Goal: Task Accomplishment & Management: Manage account settings

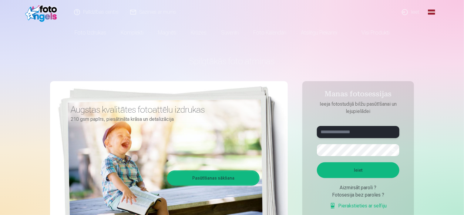
click at [328, 133] on input "text" at bounding box center [358, 132] width 82 height 12
type input "**********"
click at [359, 171] on button "Ieiet" at bounding box center [358, 170] width 82 height 16
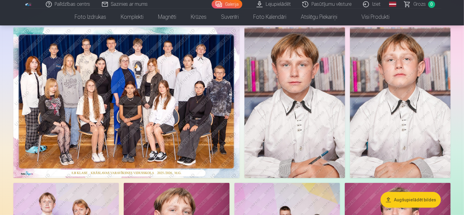
scroll to position [35, 0]
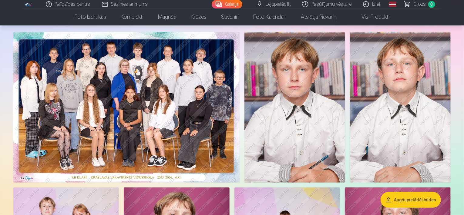
click at [462, 15] on nav "Foto izdrukas Augstas kvalitātes fotoattēlu izdrukas 210 gsm papīrs, piesātināt…" at bounding box center [232, 16] width 464 height 17
click at [463, 10] on nav "Foto izdrukas Augstas kvalitātes fotoattēlu izdrukas 210 gsm papīrs, piesātināt…" at bounding box center [232, 16] width 464 height 17
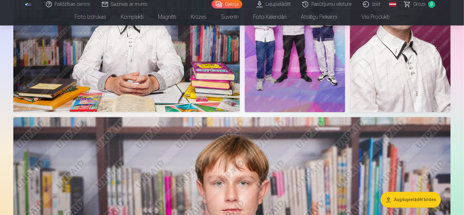
scroll to position [236, 0]
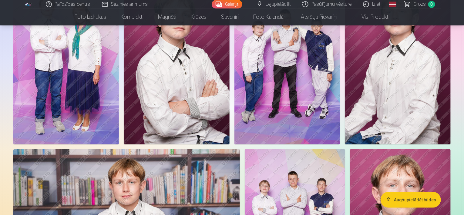
click at [463, 3] on header "Palīdzības centrs Sazinies ar mums Galerija Lejupielādēt Pasūtījumu vēsture Izi…" at bounding box center [232, 12] width 464 height 25
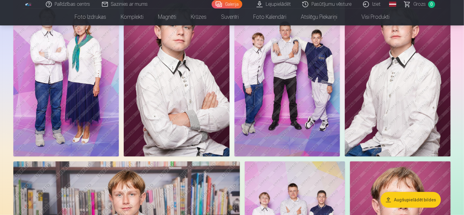
scroll to position [212, 0]
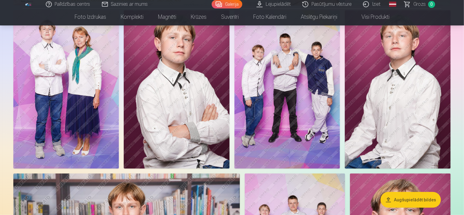
click at [463, 5] on header "Palīdzības centrs Sazinies ar mums Galerija Lejupielādēt Pasūtījumu vēsture Izi…" at bounding box center [232, 12] width 464 height 25
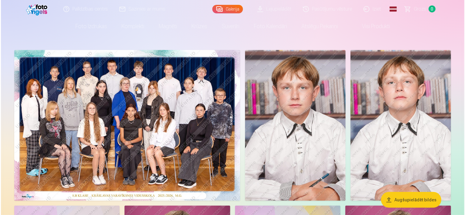
scroll to position [6, 0]
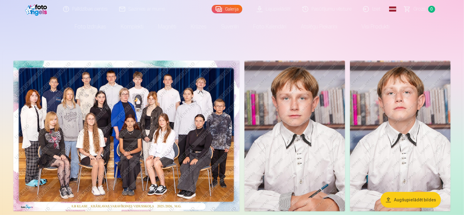
click at [308, 144] on img at bounding box center [294, 136] width 101 height 151
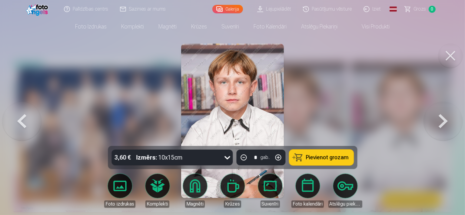
click at [20, 120] on button at bounding box center [21, 121] width 39 height 38
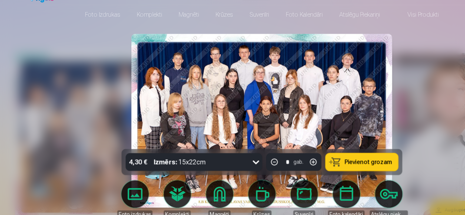
scroll to position [6, 0]
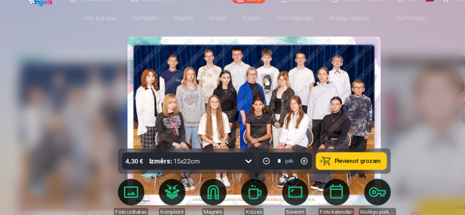
click at [383, 118] on div at bounding box center [232, 107] width 465 height 215
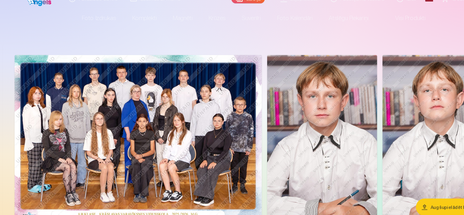
click at [159, 125] on img at bounding box center [126, 136] width 226 height 151
